Goal: Communication & Community: Participate in discussion

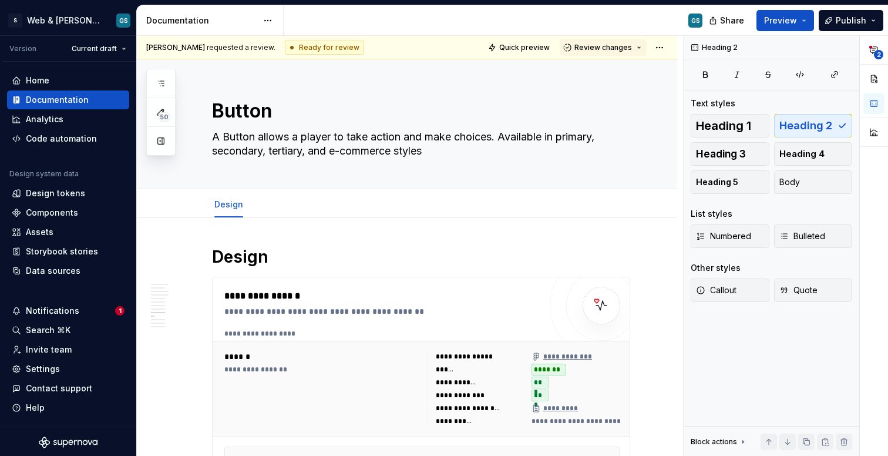
scroll to position [2203, 0]
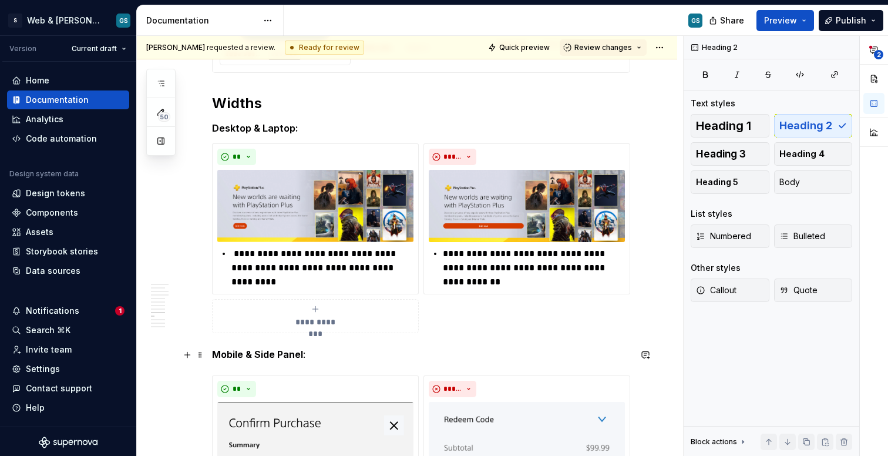
type textarea "*"
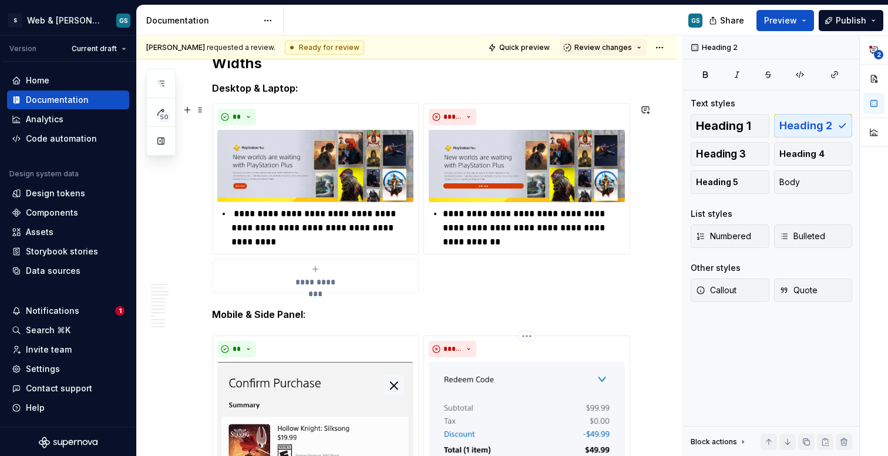
scroll to position [2335, 0]
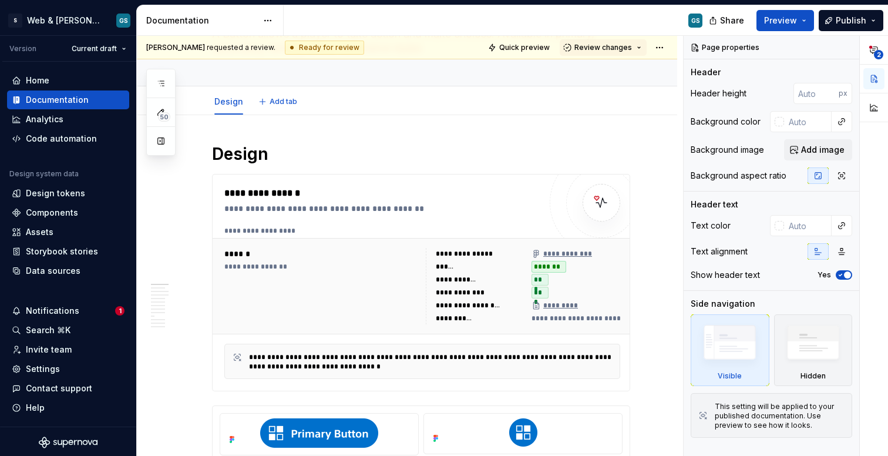
type textarea "*"
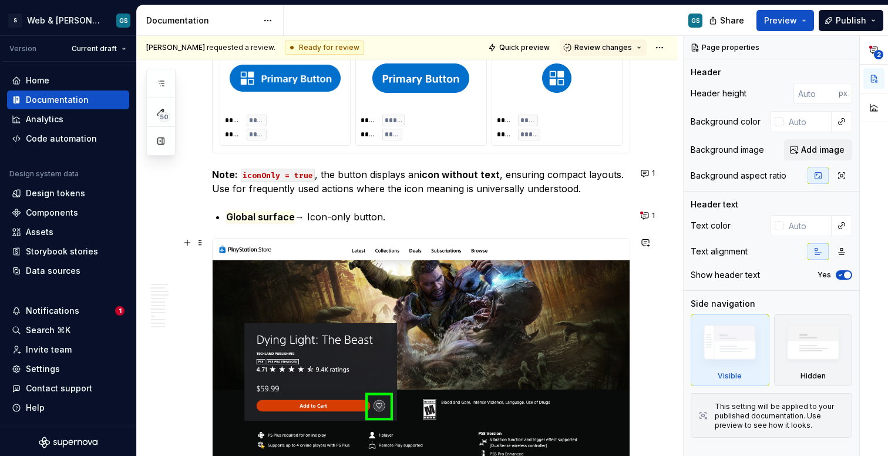
scroll to position [4159, 0]
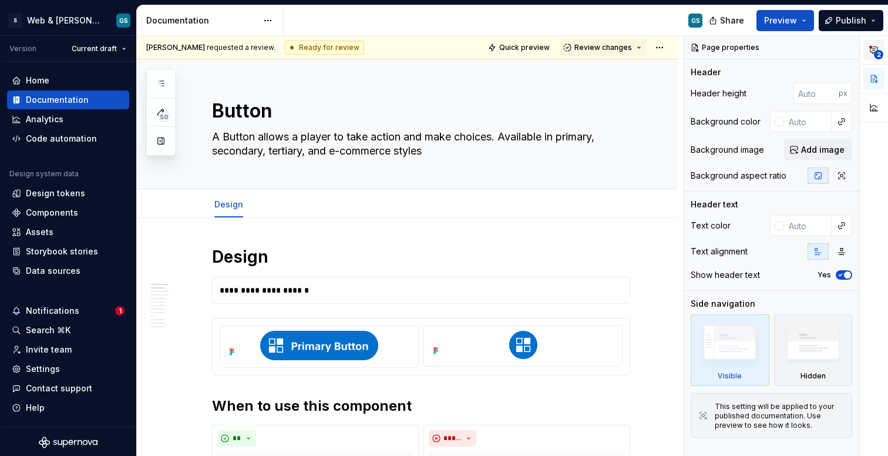
click at [874, 51] on button "2" at bounding box center [874, 49] width 21 height 21
type textarea "*"
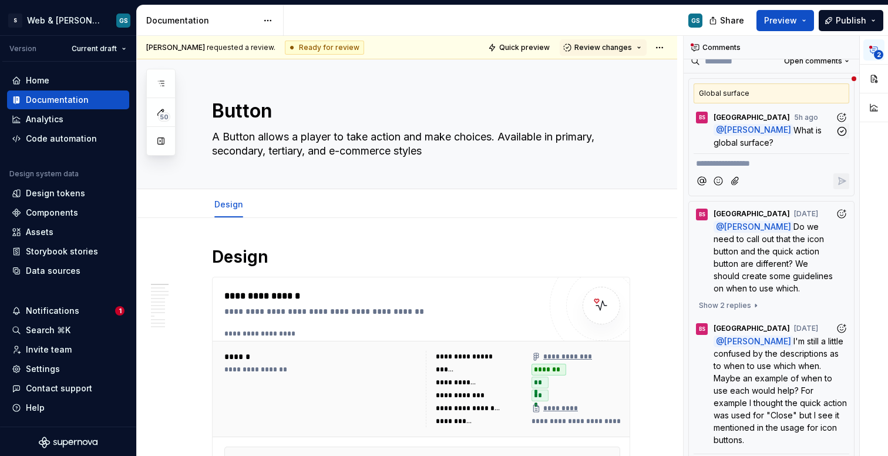
scroll to position [39, 0]
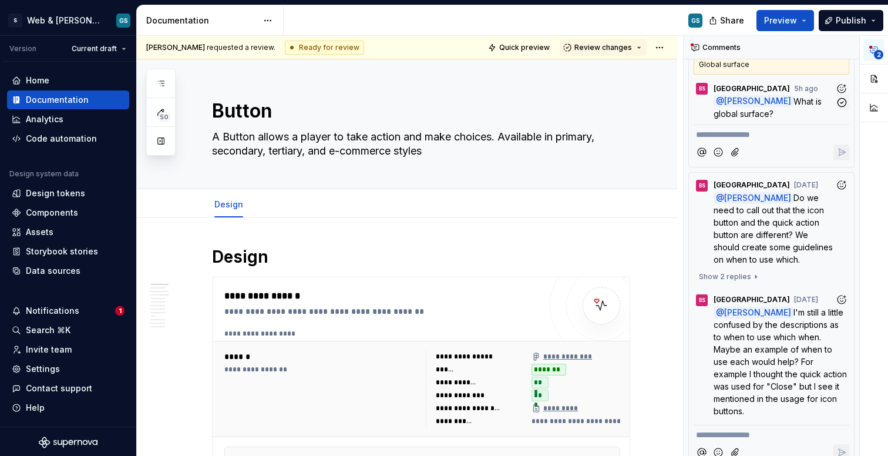
click at [803, 110] on p "@ [PERSON_NAME] What is global surface?" at bounding box center [775, 107] width 122 height 25
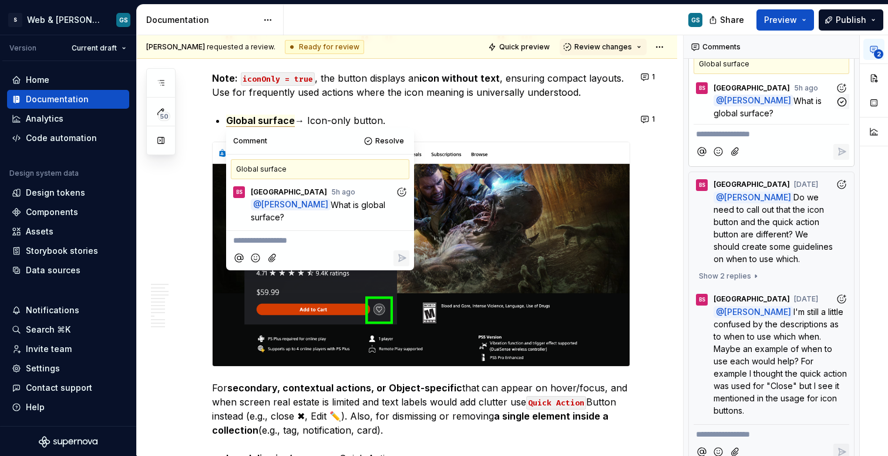
scroll to position [4276, 0]
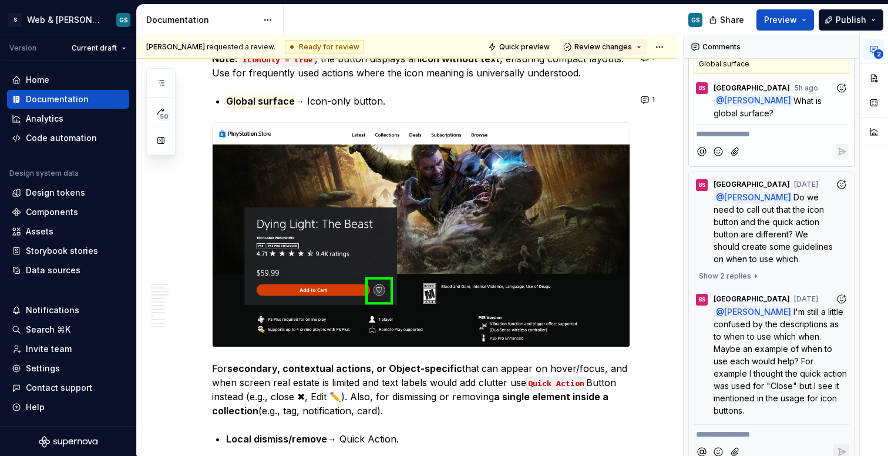
click at [750, 130] on p "**********" at bounding box center [771, 134] width 151 height 12
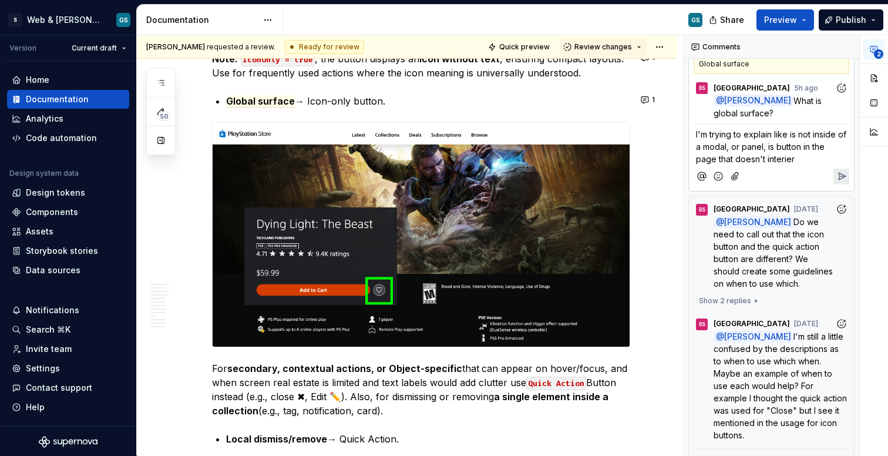
drag, startPoint x: 780, startPoint y: 160, endPoint x: 786, endPoint y: 159, distance: 6.0
click at [783, 159] on span "I'm trying to explain like is not inside of a modal, or panel, is button in the…" at bounding box center [772, 146] width 153 height 35
click at [786, 159] on span "I'm trying to explain like is not inside of a modal, or panel, is button in the…" at bounding box center [772, 146] width 153 height 35
drag, startPoint x: 776, startPoint y: 158, endPoint x: 803, endPoint y: 158, distance: 27.6
click at [803, 158] on p "I'm trying to explain like is not inside of a modal, or panel, is button in the…" at bounding box center [771, 146] width 151 height 37
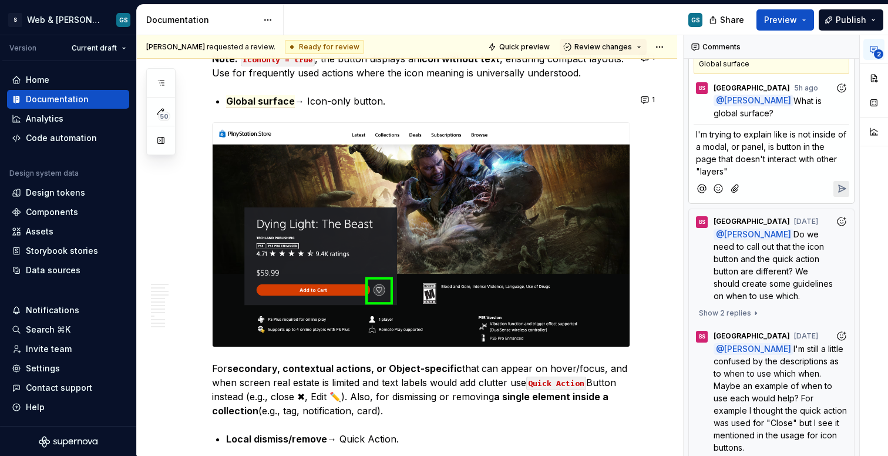
click at [836, 188] on icon "Reply" at bounding box center [842, 189] width 12 height 12
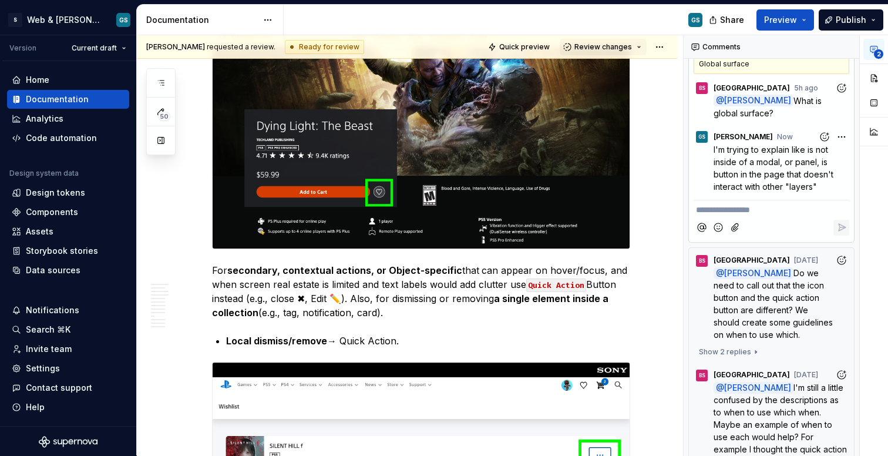
scroll to position [4379, 0]
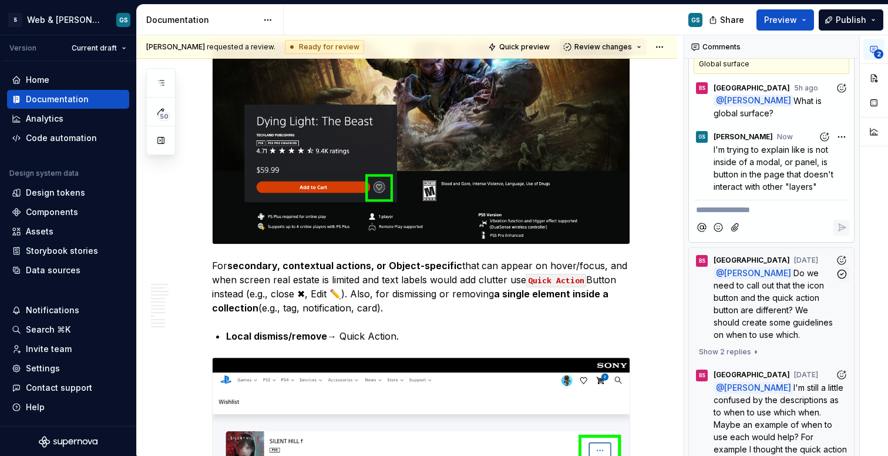
click at [742, 307] on span "Do we need to call out that the icon button and the quick action button are dif…" at bounding box center [775, 304] width 122 height 72
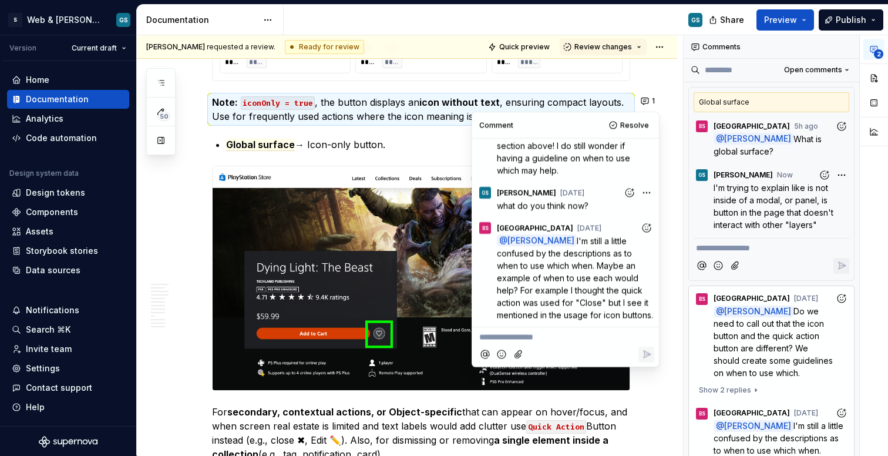
scroll to position [0, 0]
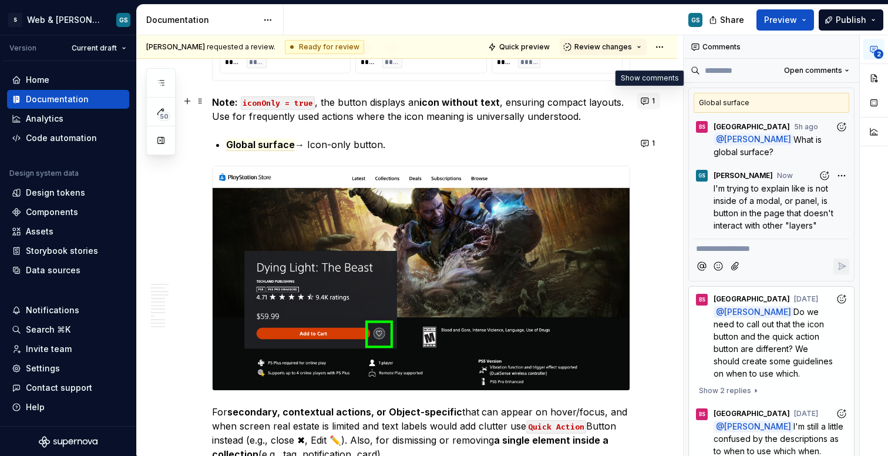
click at [643, 102] on button "1" at bounding box center [649, 101] width 23 height 16
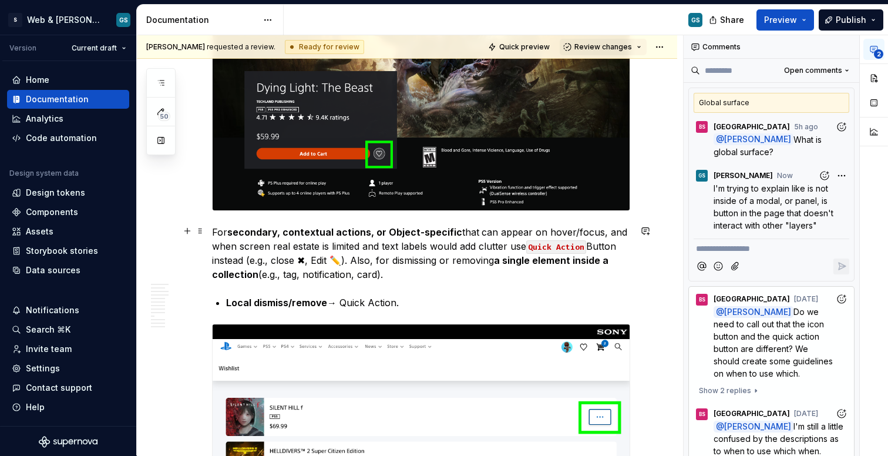
scroll to position [4253, 0]
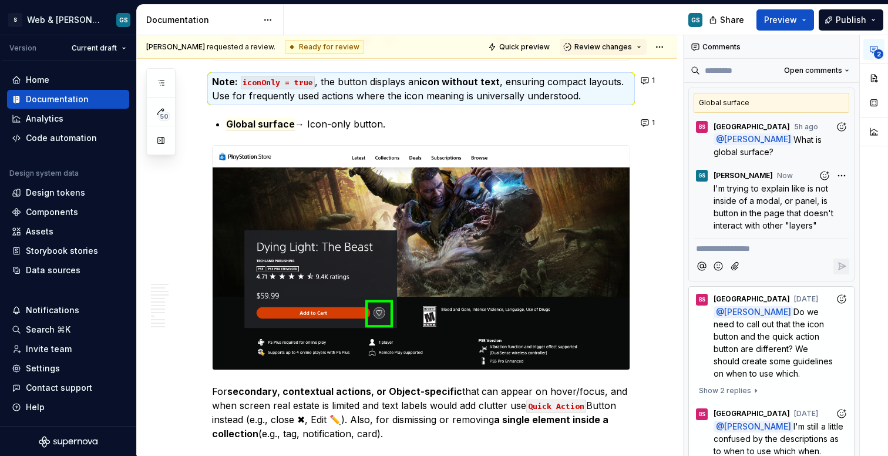
click at [750, 99] on div "Global surface" at bounding box center [772, 103] width 156 height 20
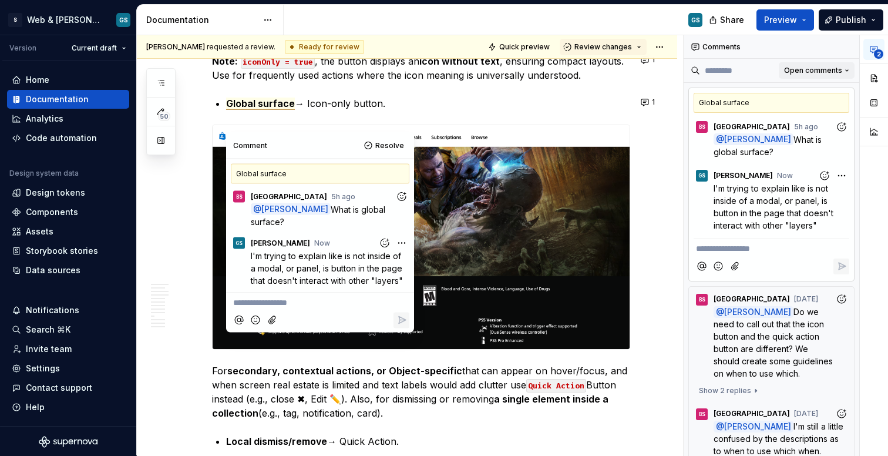
scroll to position [4276, 0]
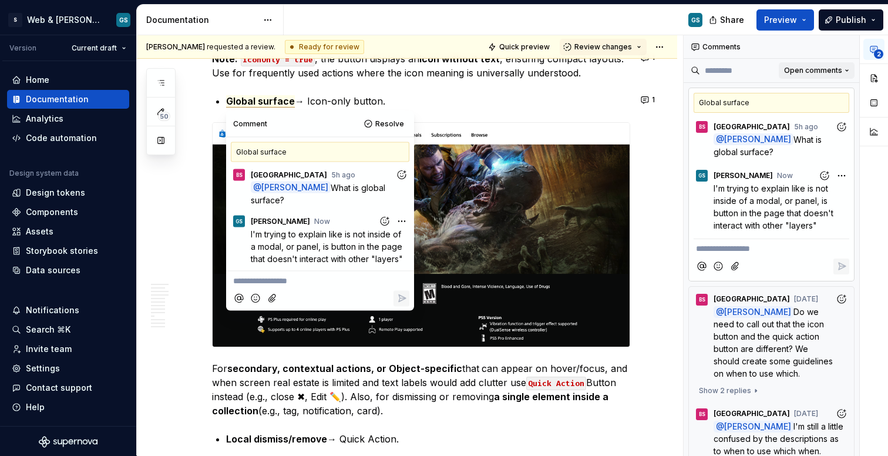
click at [814, 69] on span "Open comments" at bounding box center [813, 70] width 58 height 9
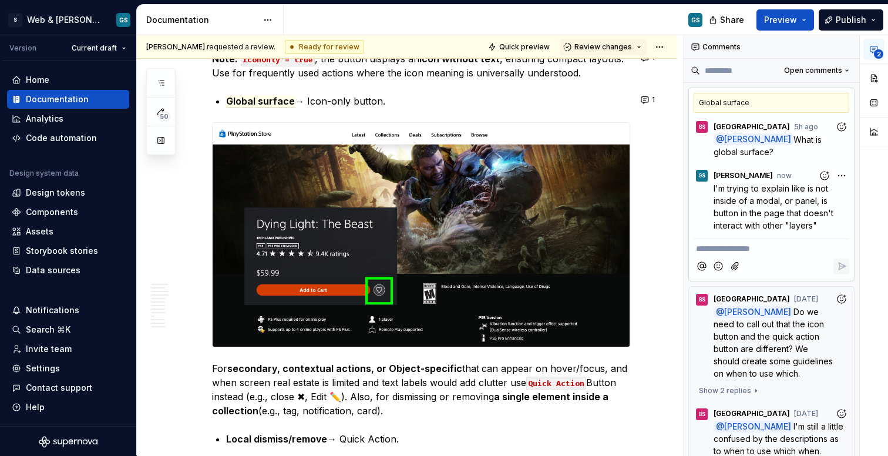
click at [818, 78] on div "**********" at bounding box center [786, 245] width 204 height 421
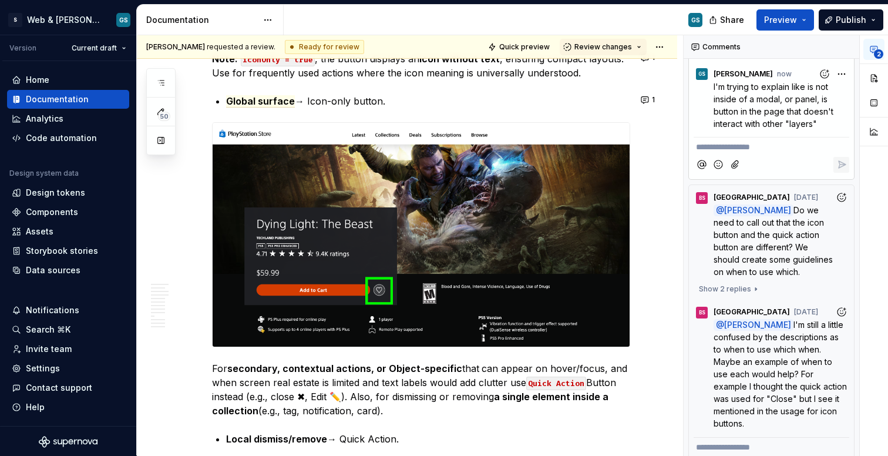
scroll to position [142, 0]
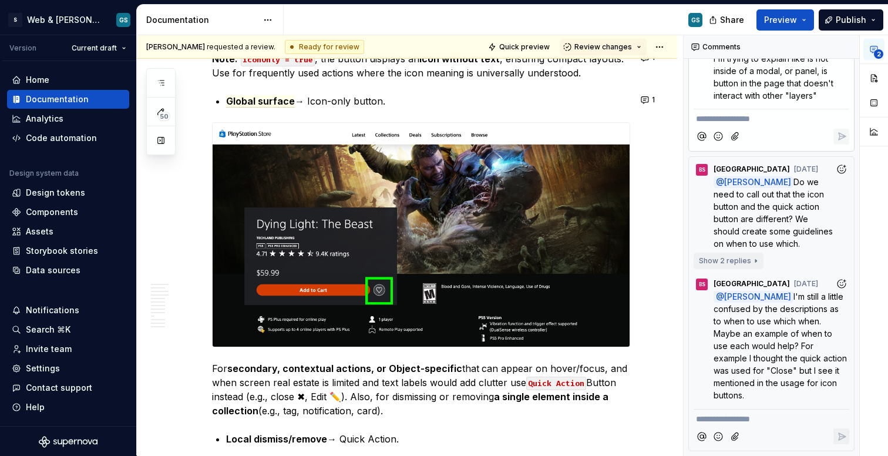
click at [737, 259] on span "Show 2 replies" at bounding box center [725, 260] width 52 height 9
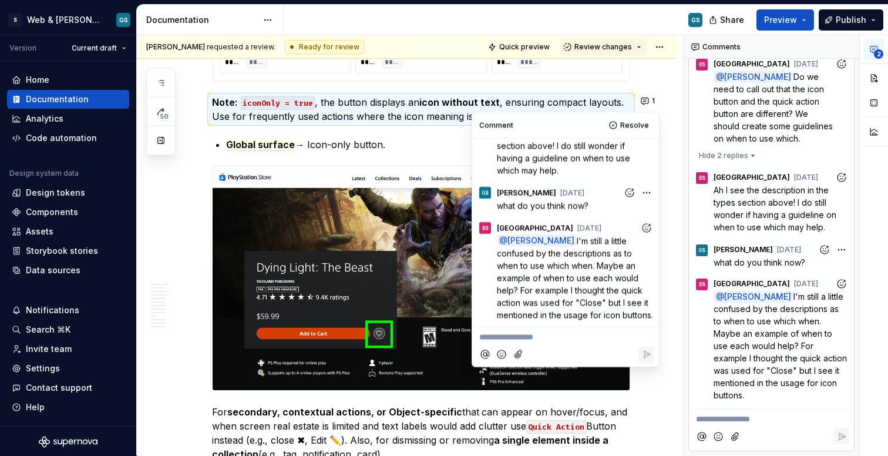
scroll to position [247, 0]
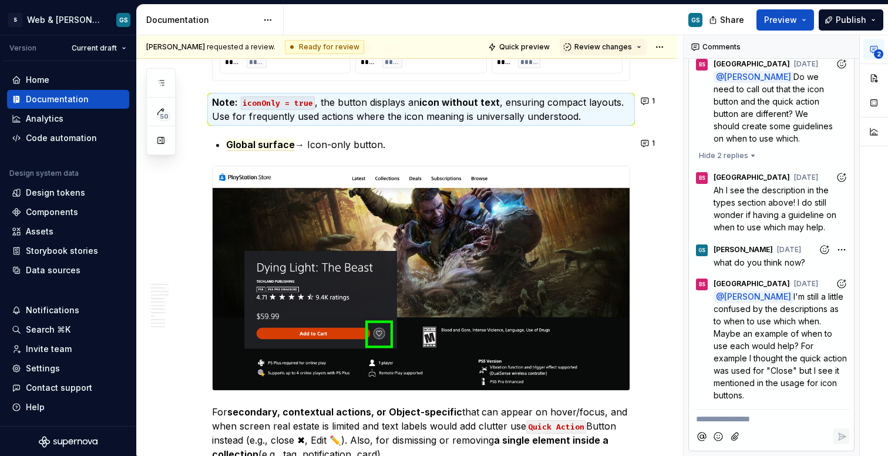
click at [870, 55] on button "2" at bounding box center [874, 49] width 21 height 21
click at [873, 50] on icon "button" at bounding box center [874, 49] width 9 height 9
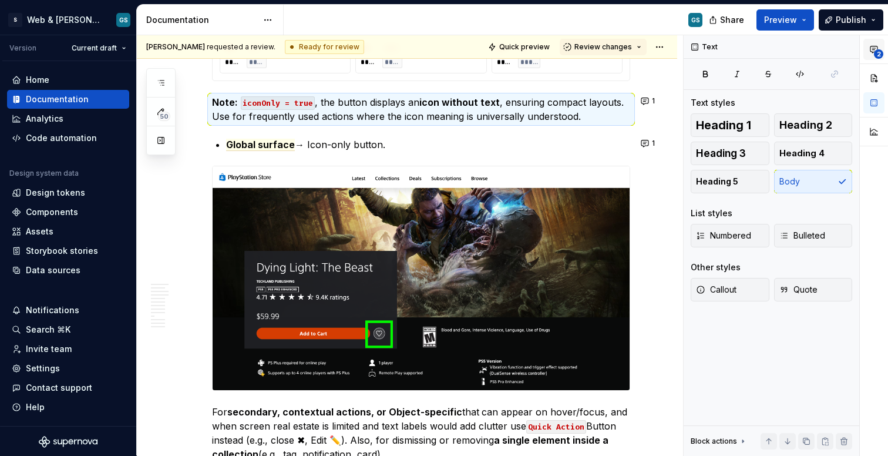
scroll to position [0, 0]
click at [877, 49] on span "2" at bounding box center [878, 53] width 9 height 9
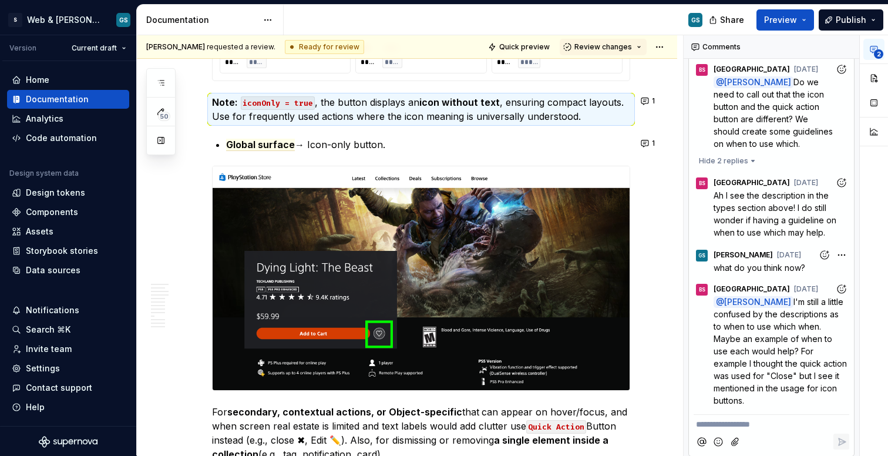
scroll to position [247, 0]
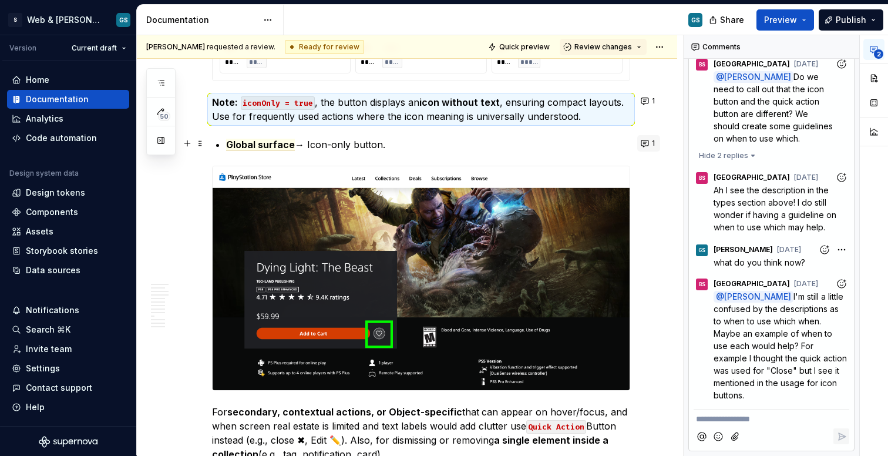
click at [648, 146] on button "1" at bounding box center [649, 143] width 23 height 16
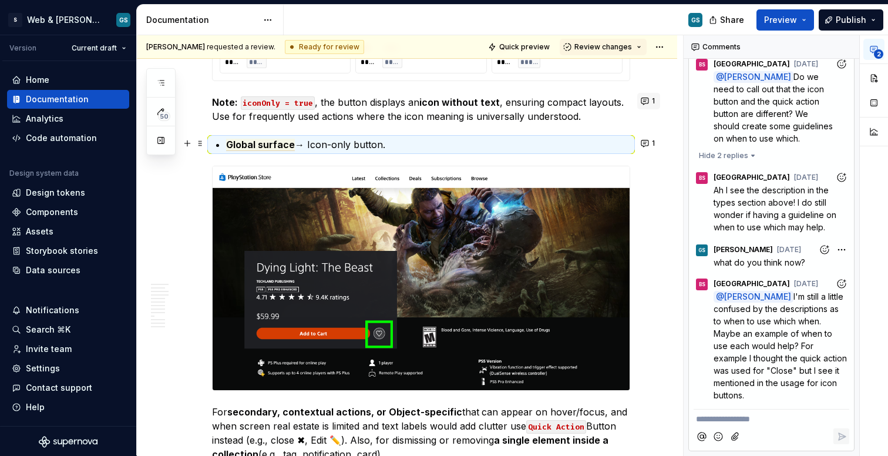
click at [646, 102] on button "1" at bounding box center [649, 101] width 23 height 16
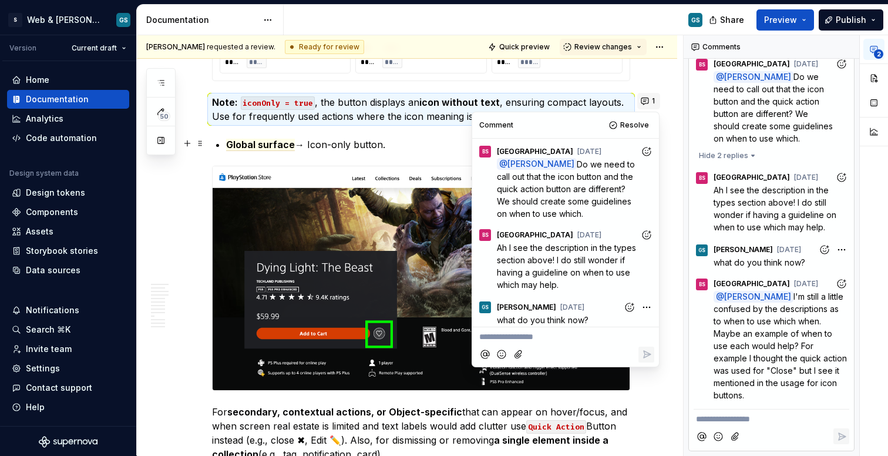
scroll to position [127, 0]
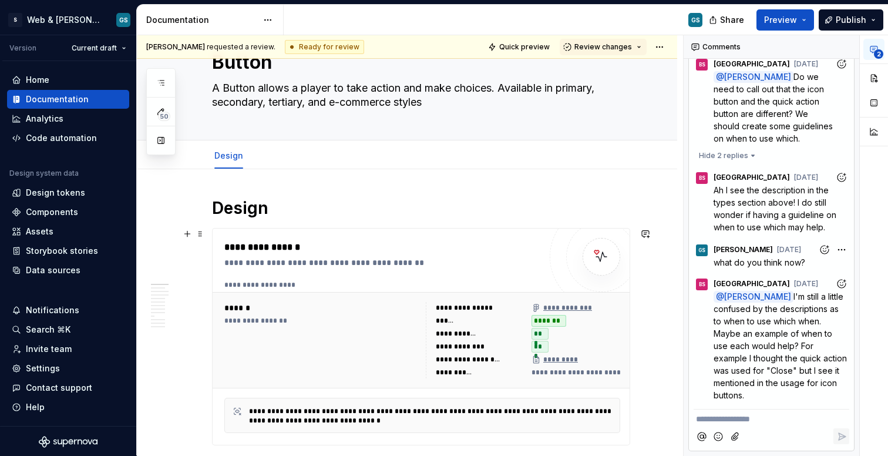
scroll to position [0, 0]
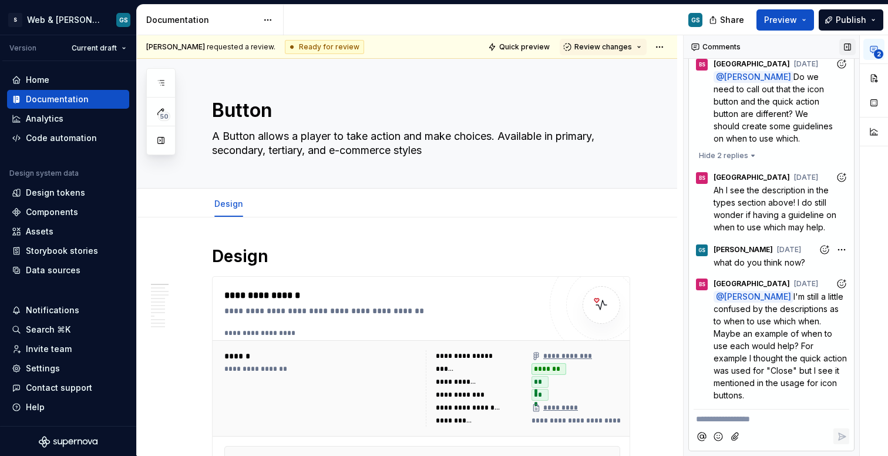
click at [843, 46] on button "button" at bounding box center [848, 47] width 16 height 16
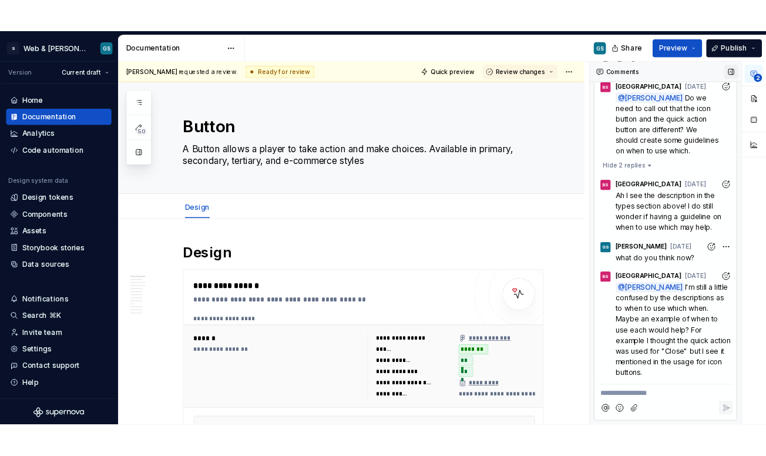
scroll to position [248, 0]
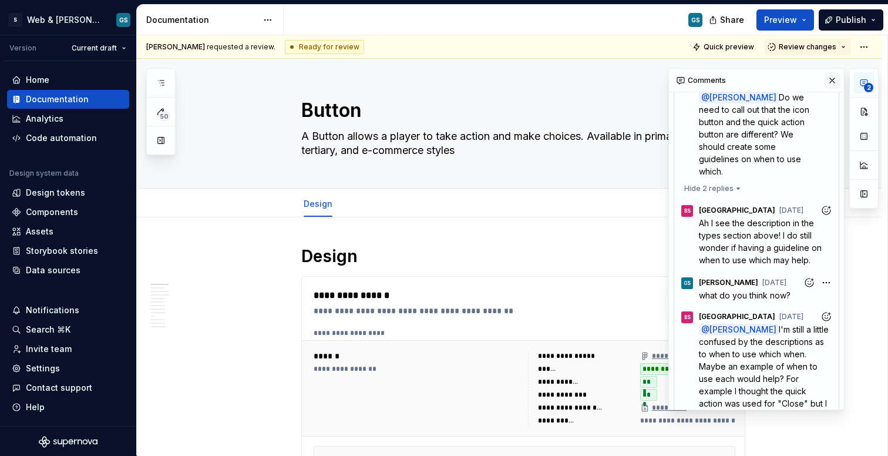
click at [826, 80] on button "button" at bounding box center [832, 80] width 16 height 16
click at [653, 80] on div "Edit header" at bounding box center [395, 78] width 516 height 21
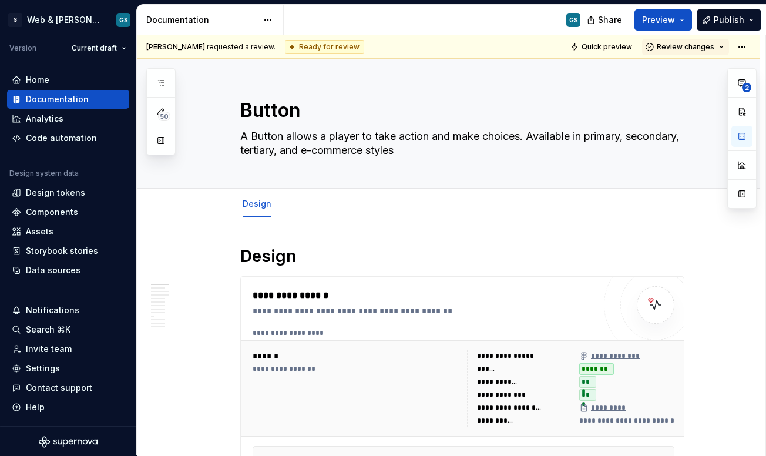
type textarea "*"
